Goal: Task Accomplishment & Management: Use online tool/utility

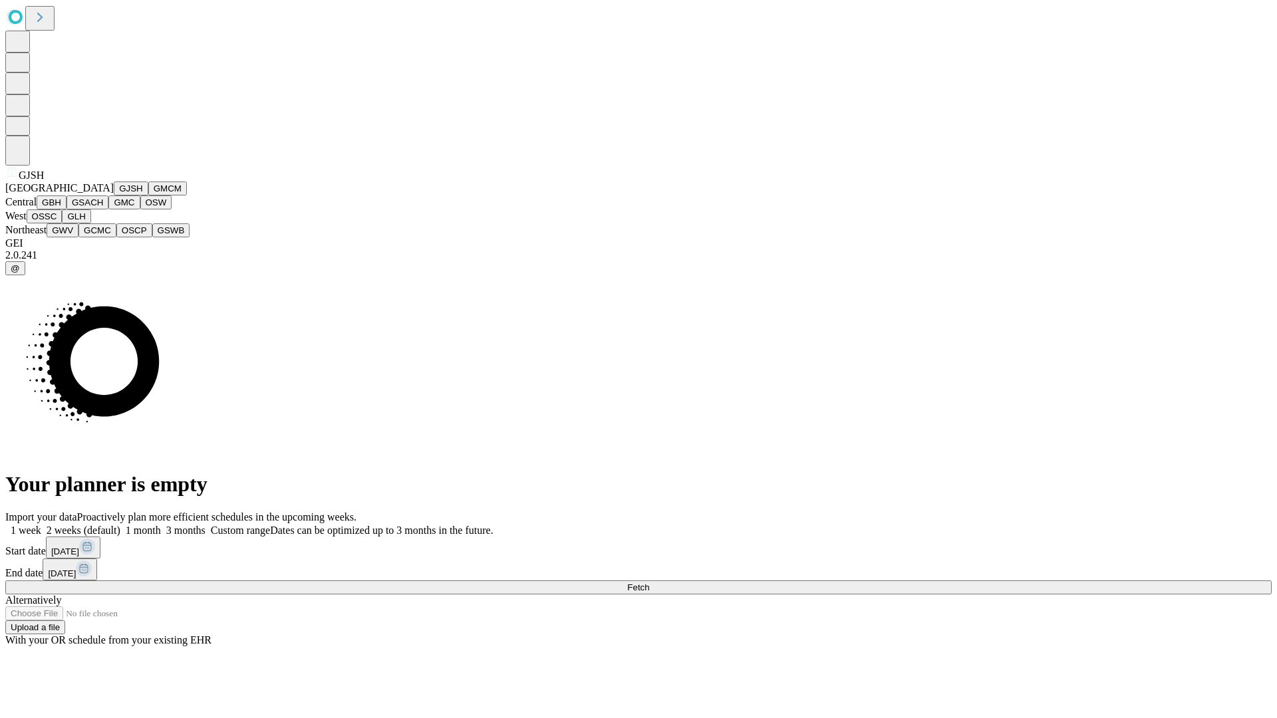
click at [114, 196] on button "GJSH" at bounding box center [131, 189] width 35 height 14
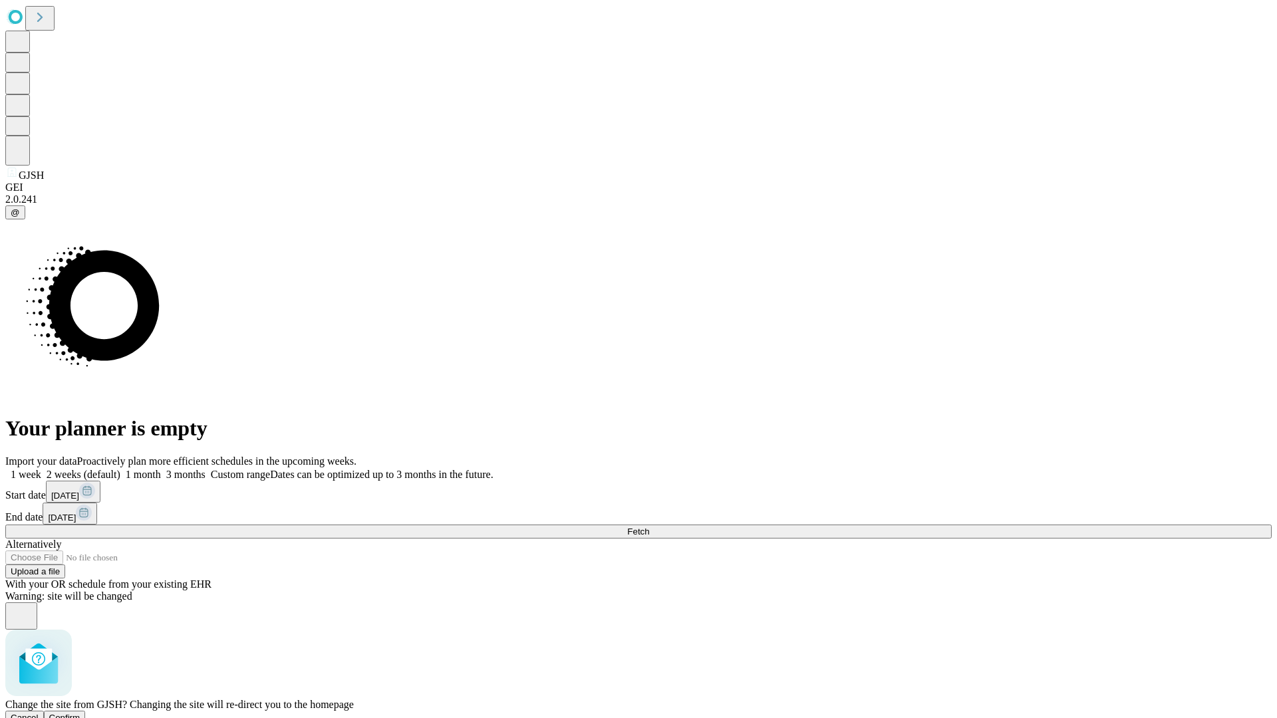
click at [80, 713] on span "Confirm" at bounding box center [64, 718] width 31 height 10
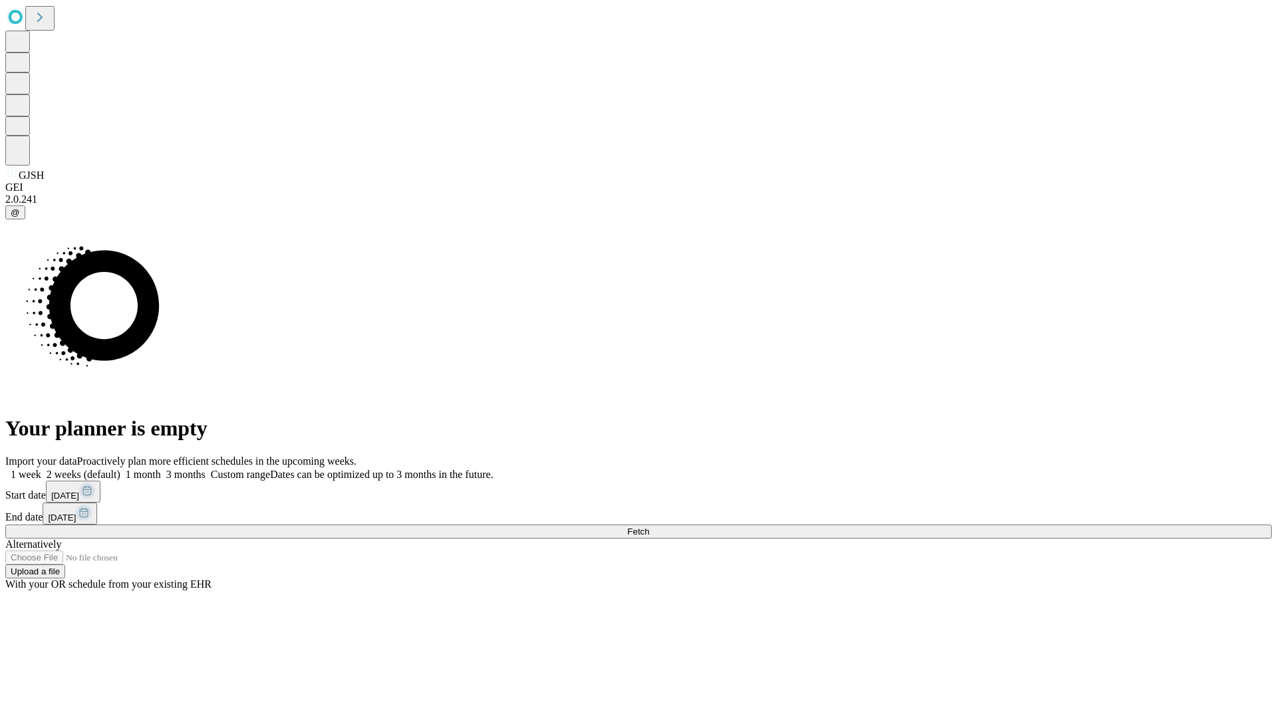
click at [161, 469] on label "1 month" at bounding box center [140, 474] width 41 height 11
click at [649, 527] on span "Fetch" at bounding box center [638, 532] width 22 height 10
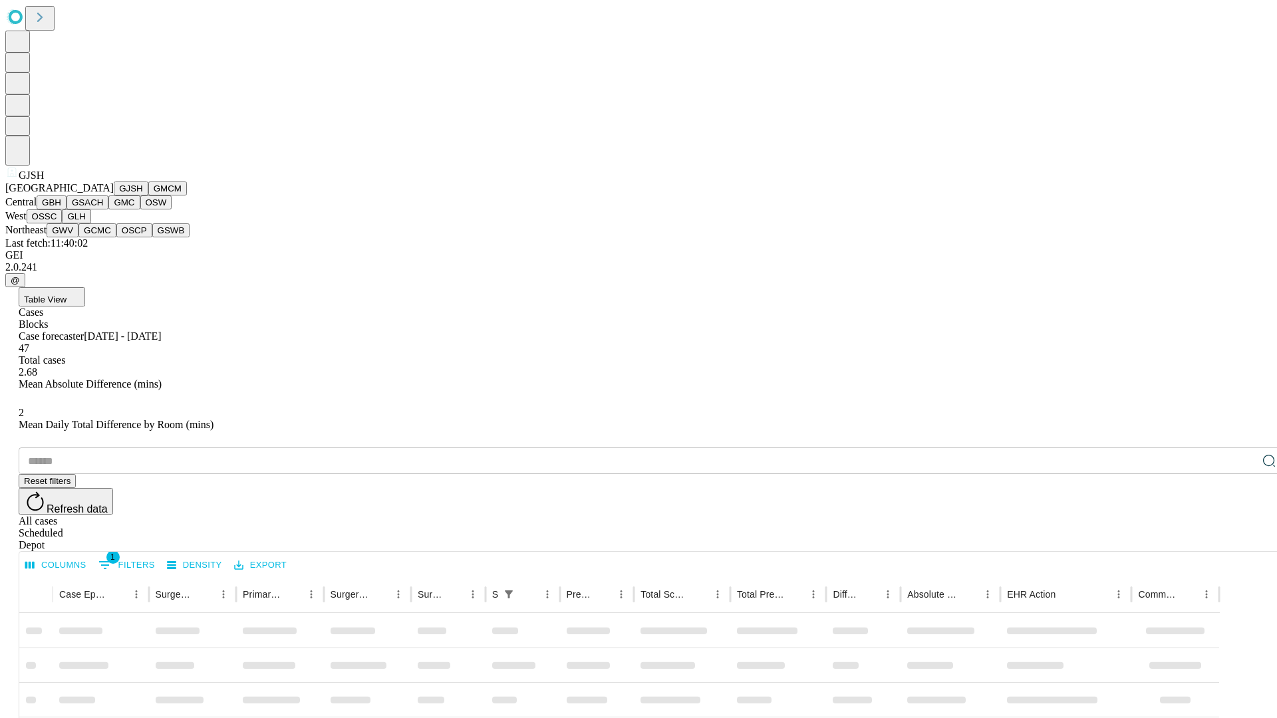
click at [148, 196] on button "GMCM" at bounding box center [167, 189] width 39 height 14
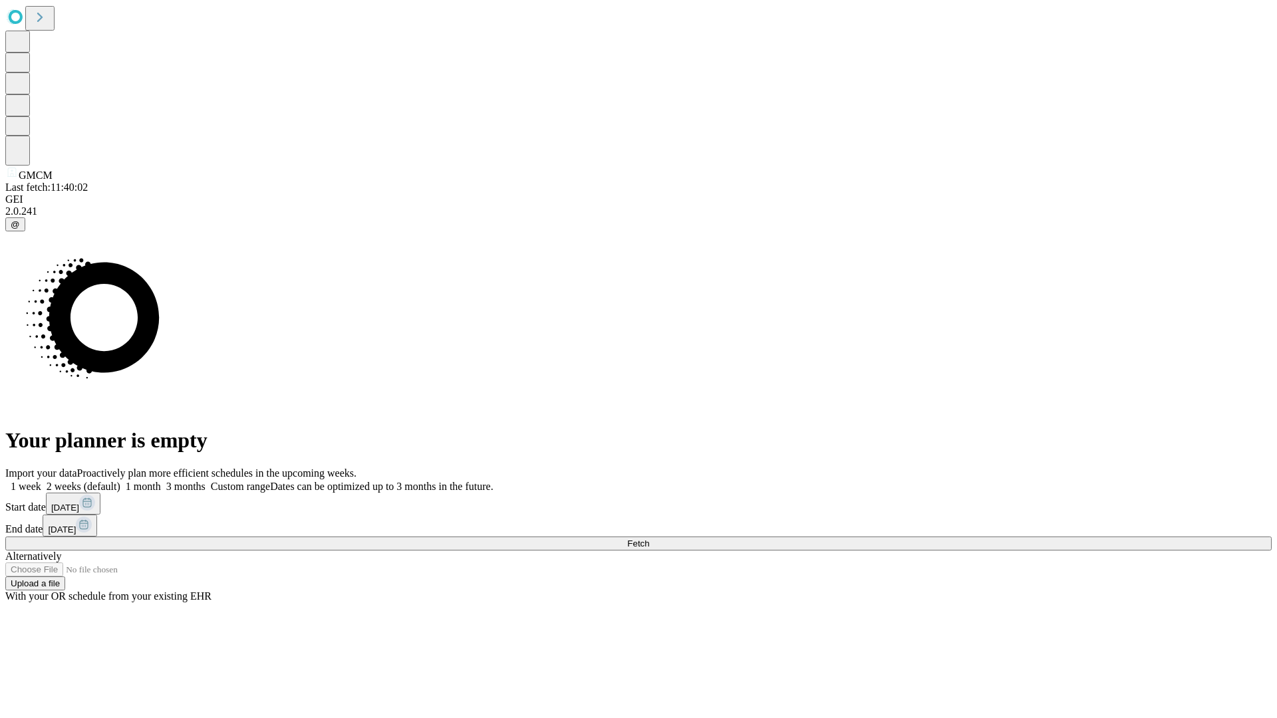
click at [161, 481] on label "1 month" at bounding box center [140, 486] width 41 height 11
click at [649, 539] on span "Fetch" at bounding box center [638, 544] width 22 height 10
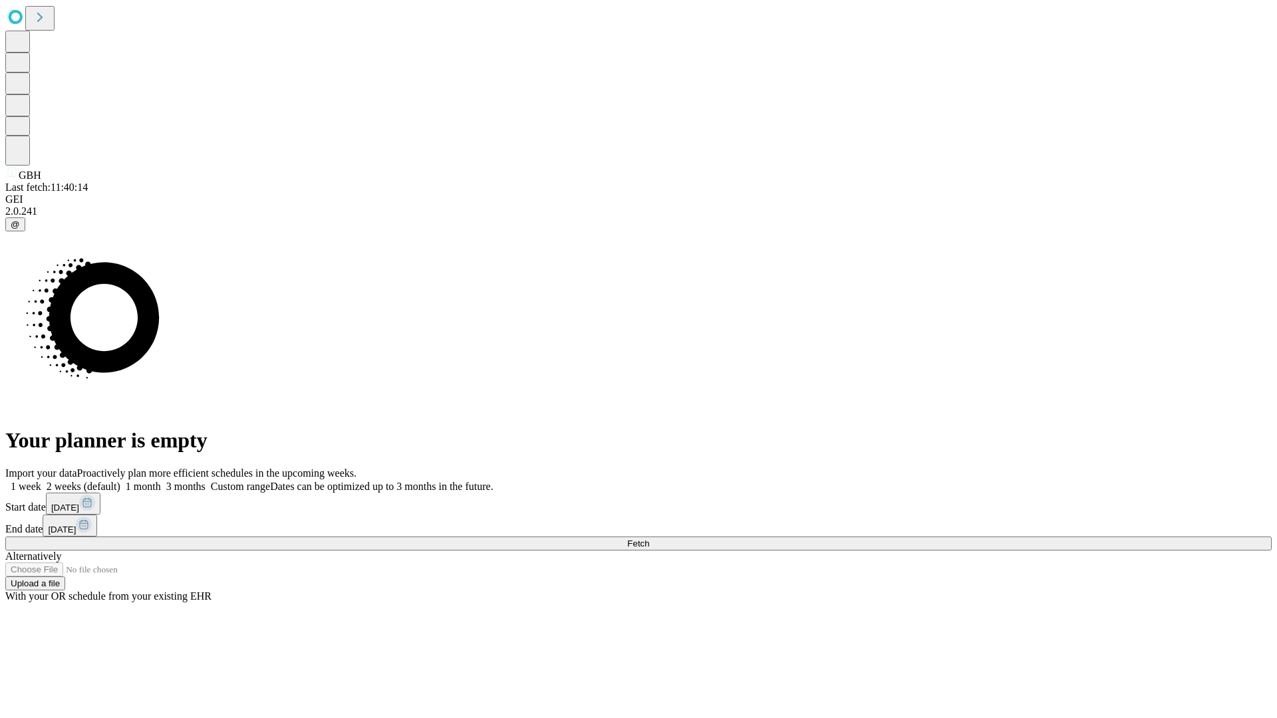
click at [161, 481] on label "1 month" at bounding box center [140, 486] width 41 height 11
click at [649, 539] on span "Fetch" at bounding box center [638, 544] width 22 height 10
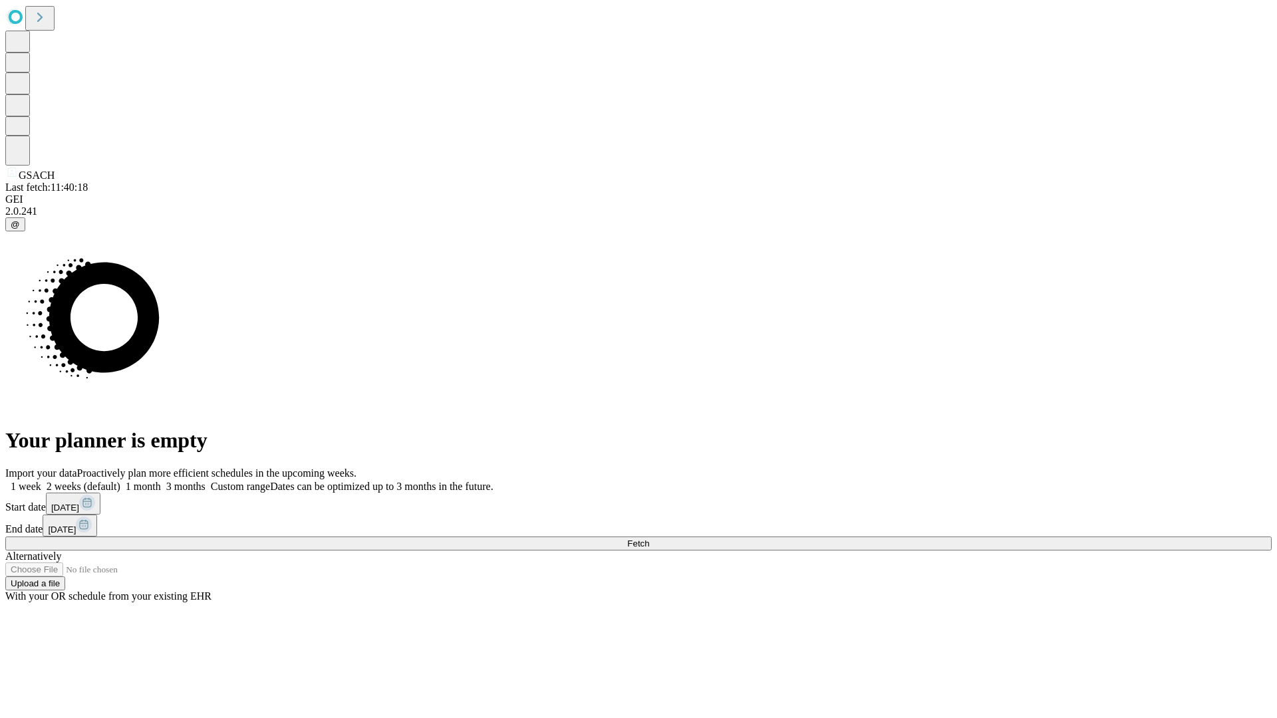
click at [161, 481] on label "1 month" at bounding box center [140, 486] width 41 height 11
click at [649, 539] on span "Fetch" at bounding box center [638, 544] width 22 height 10
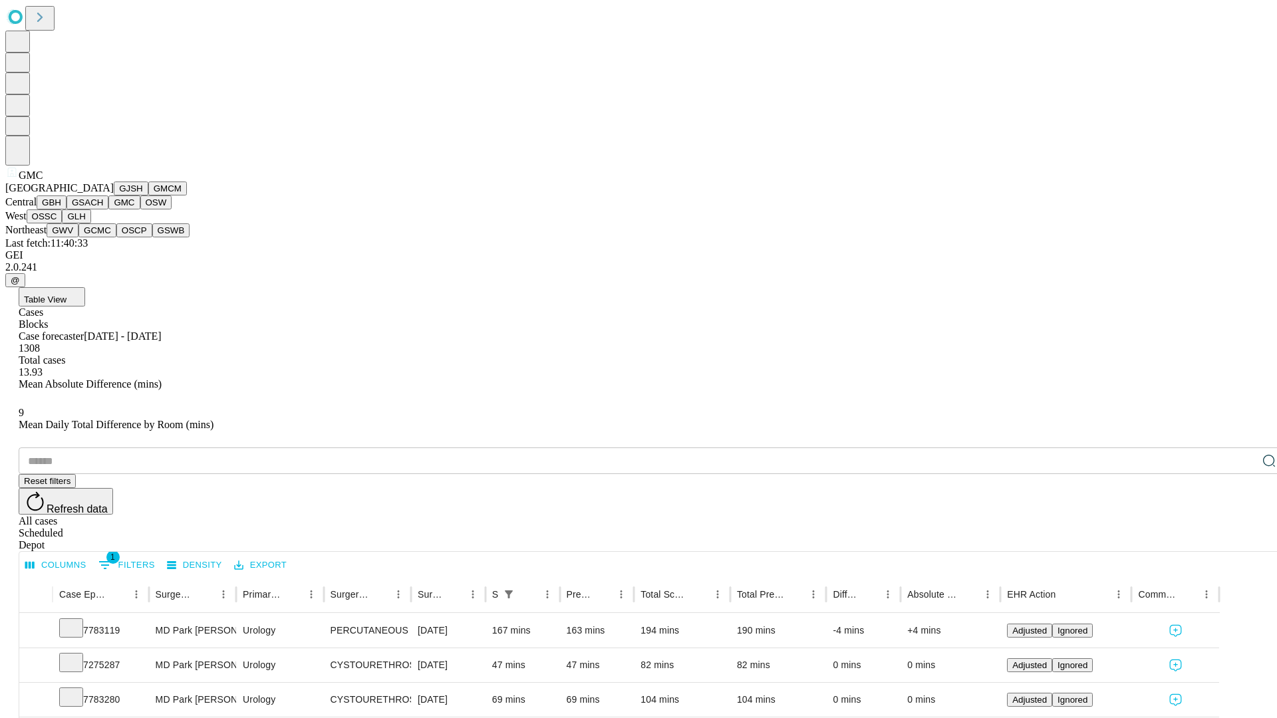
click at [140, 210] on button "OSW" at bounding box center [156, 203] width 32 height 14
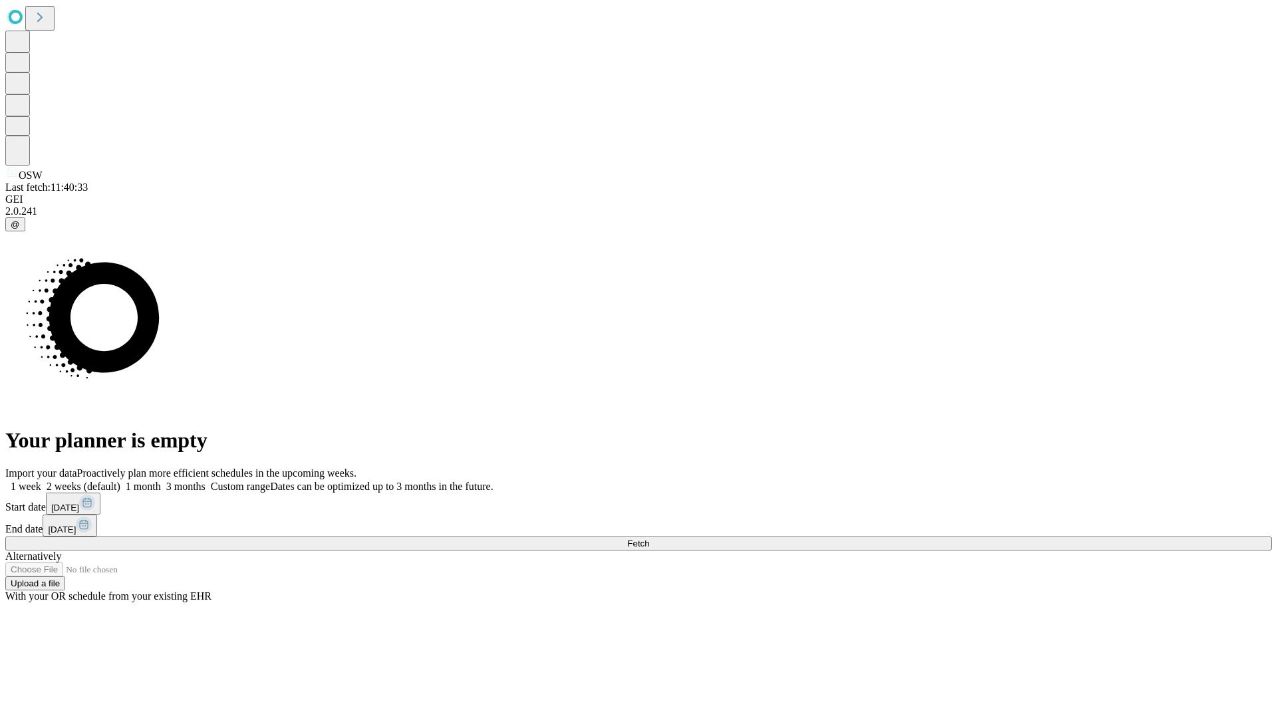
click at [161, 481] on label "1 month" at bounding box center [140, 486] width 41 height 11
click at [649, 539] on span "Fetch" at bounding box center [638, 544] width 22 height 10
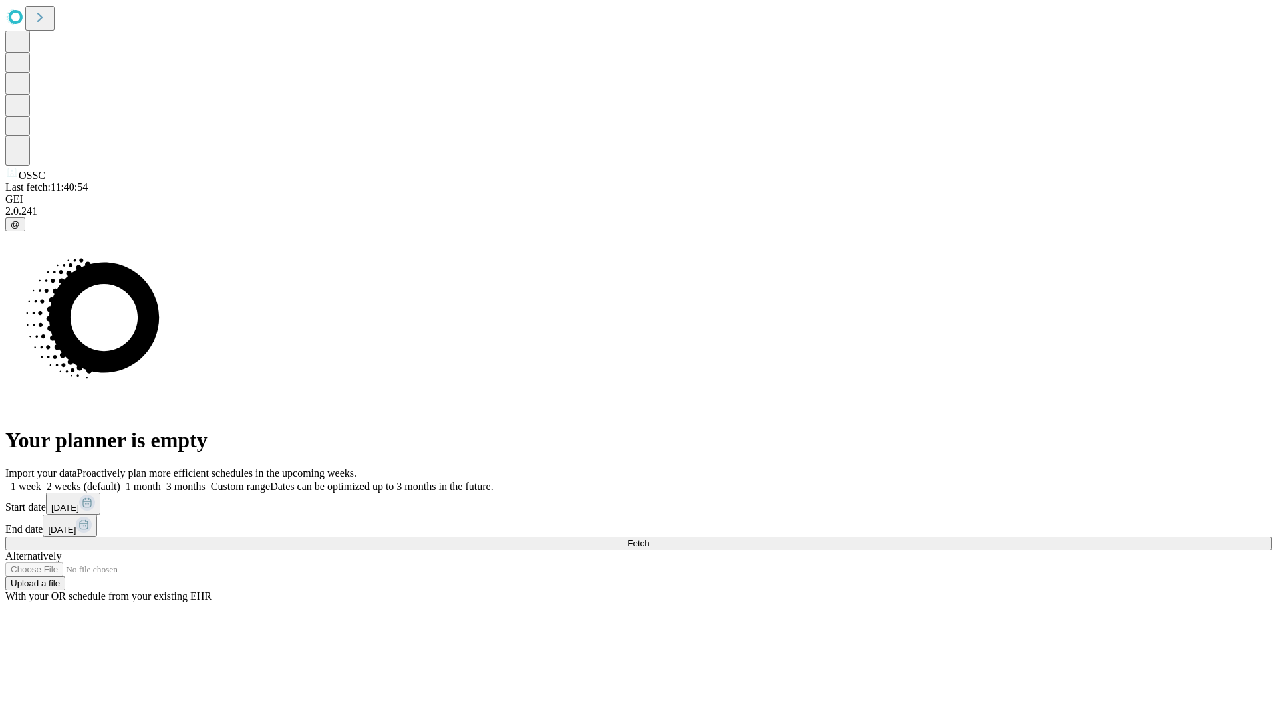
click at [649, 539] on span "Fetch" at bounding box center [638, 544] width 22 height 10
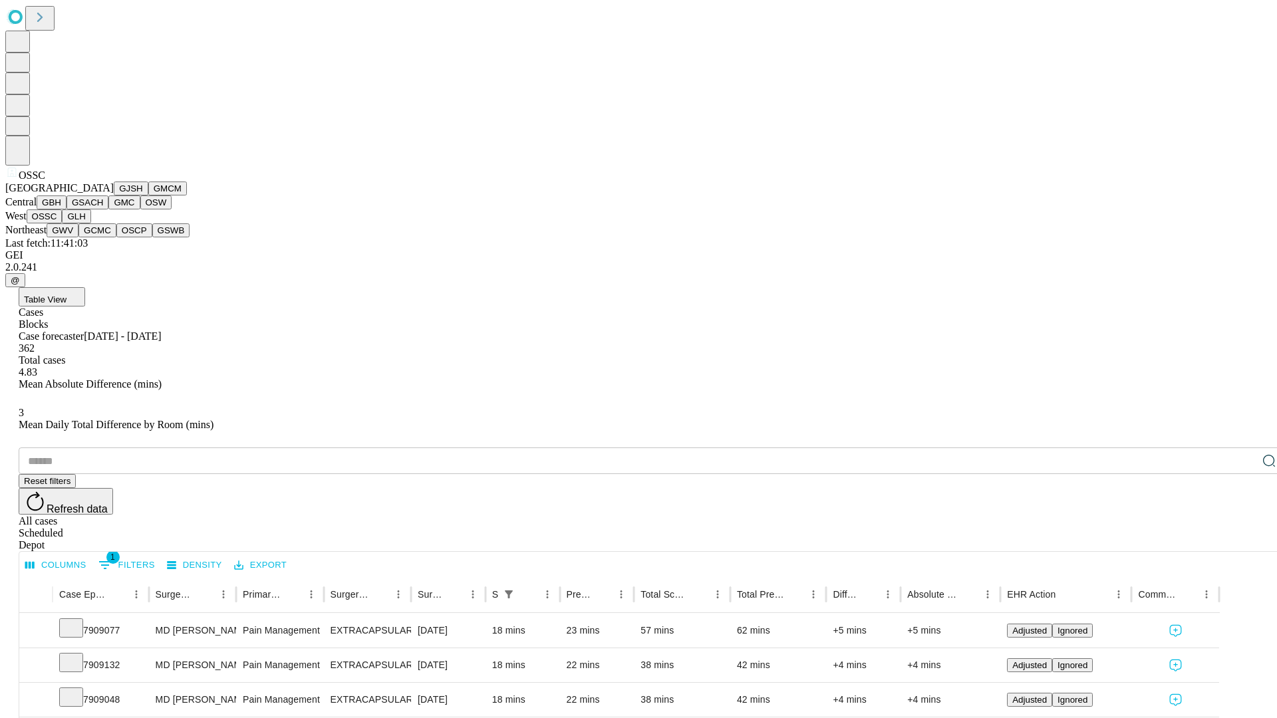
click at [90, 223] on button "GLH" at bounding box center [76, 217] width 29 height 14
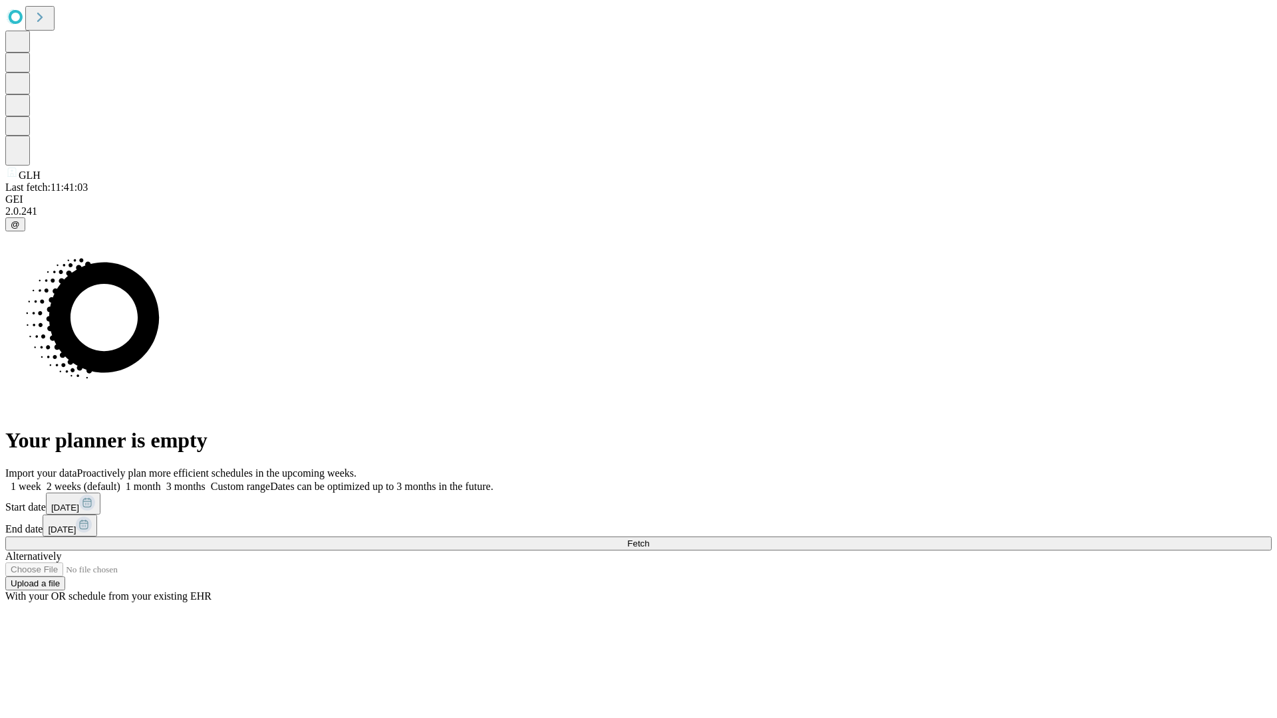
click at [161, 481] on label "1 month" at bounding box center [140, 486] width 41 height 11
click at [649, 539] on span "Fetch" at bounding box center [638, 544] width 22 height 10
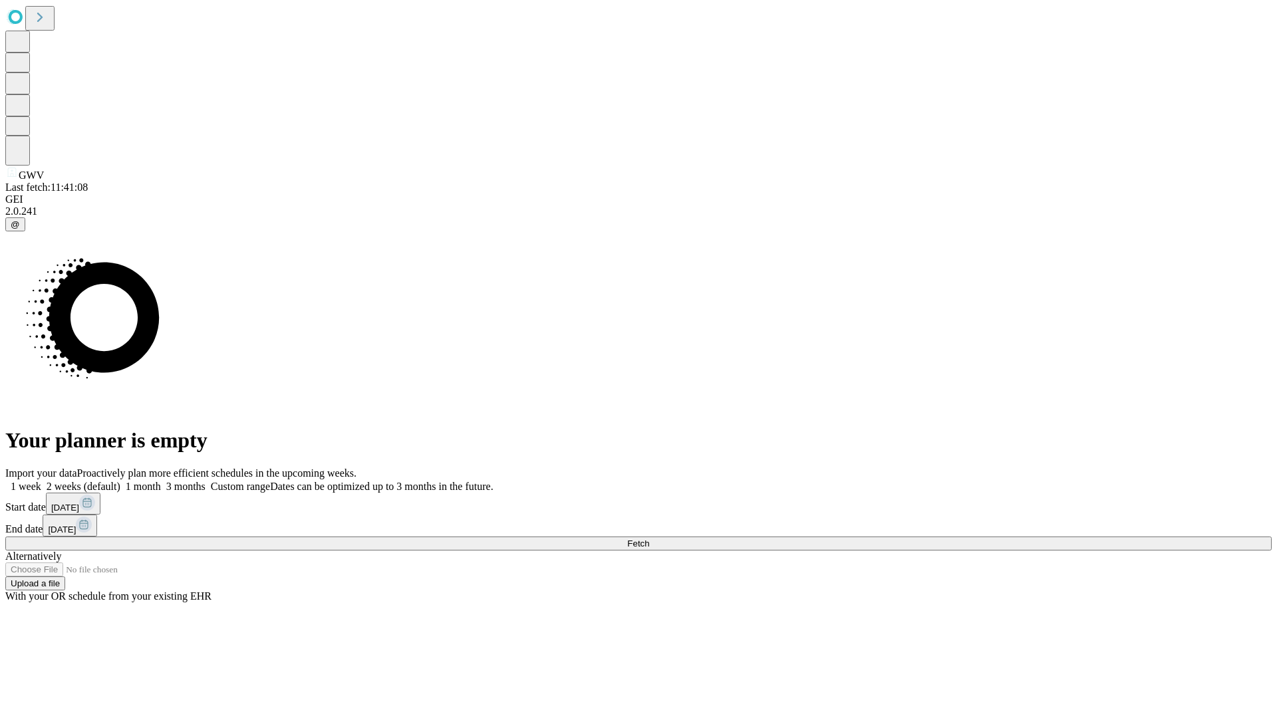
click at [161, 481] on label "1 month" at bounding box center [140, 486] width 41 height 11
click at [649, 539] on span "Fetch" at bounding box center [638, 544] width 22 height 10
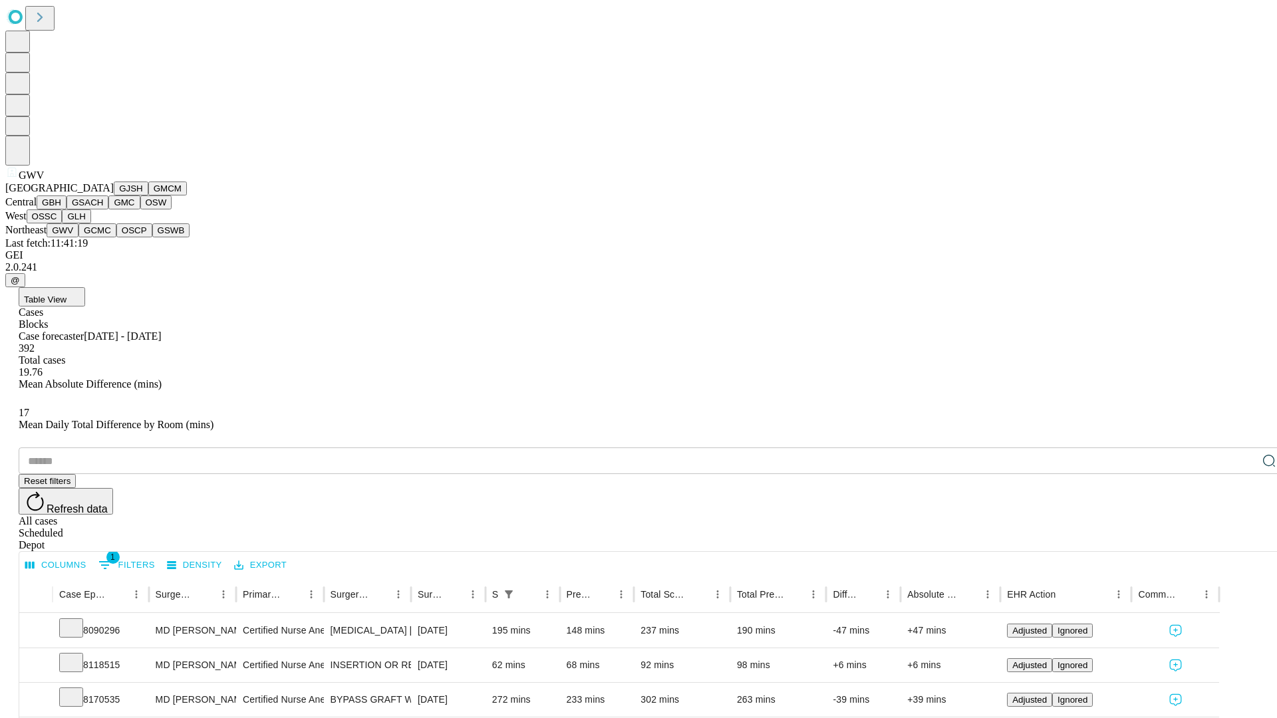
click at [103, 237] on button "GCMC" at bounding box center [97, 230] width 38 height 14
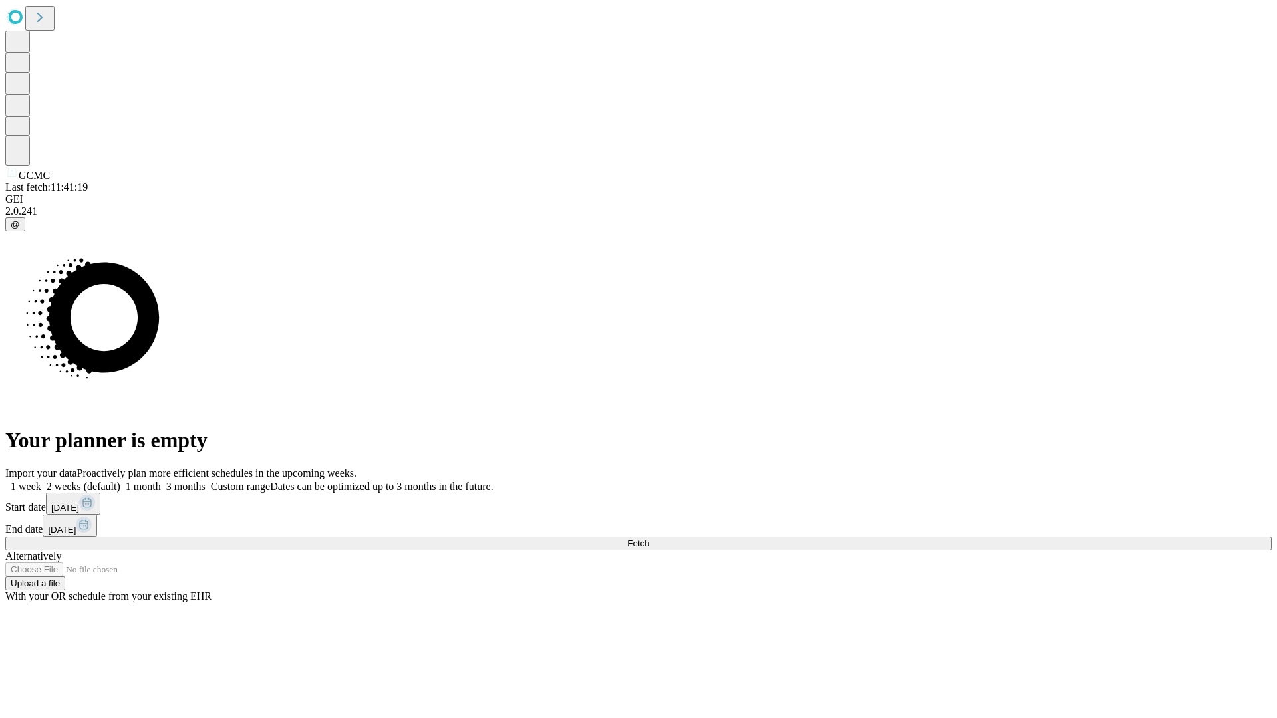
click at [161, 481] on label "1 month" at bounding box center [140, 486] width 41 height 11
click at [649, 539] on span "Fetch" at bounding box center [638, 544] width 22 height 10
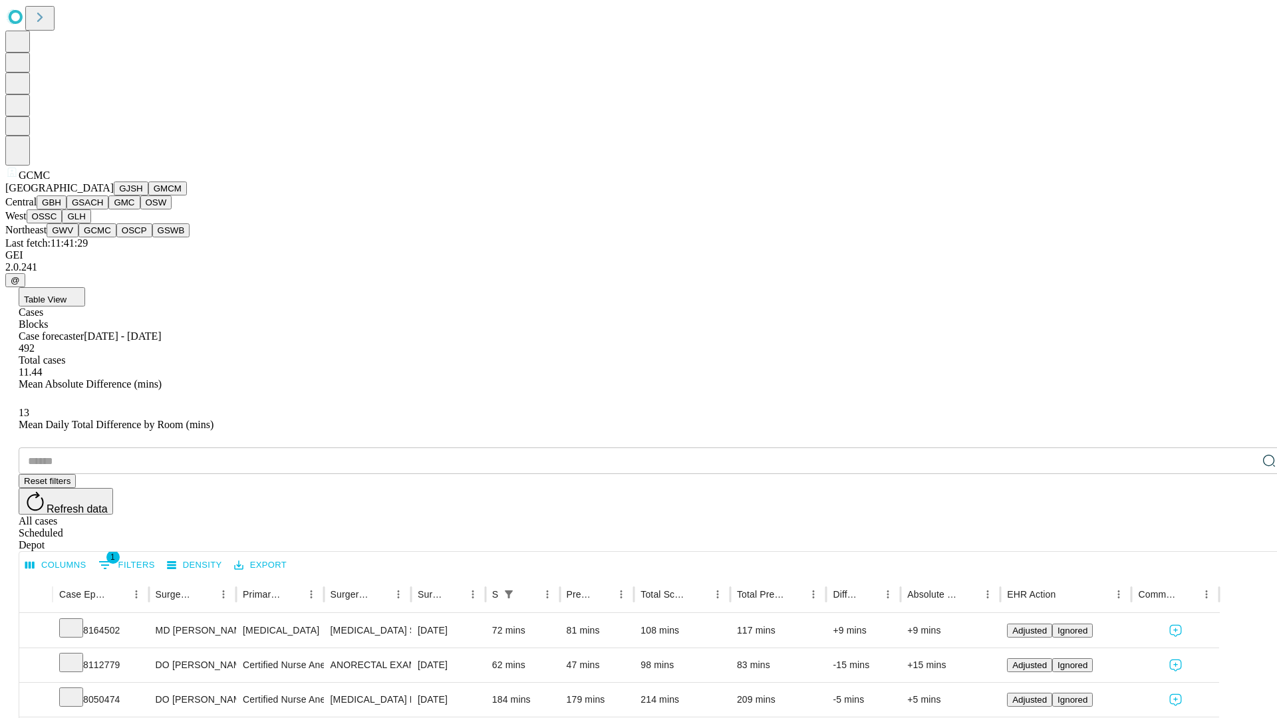
click at [116, 237] on button "OSCP" at bounding box center [134, 230] width 36 height 14
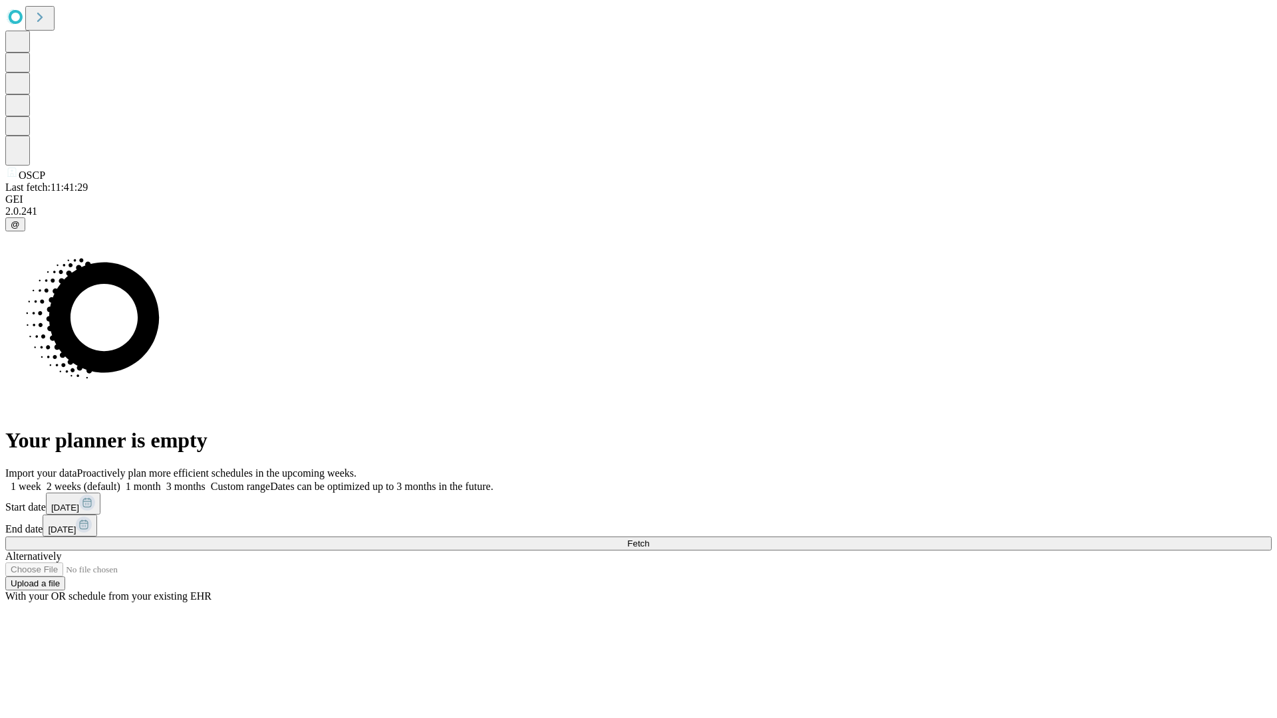
click at [161, 481] on label "1 month" at bounding box center [140, 486] width 41 height 11
click at [649, 539] on span "Fetch" at bounding box center [638, 544] width 22 height 10
